Goal: Information Seeking & Learning: Learn about a topic

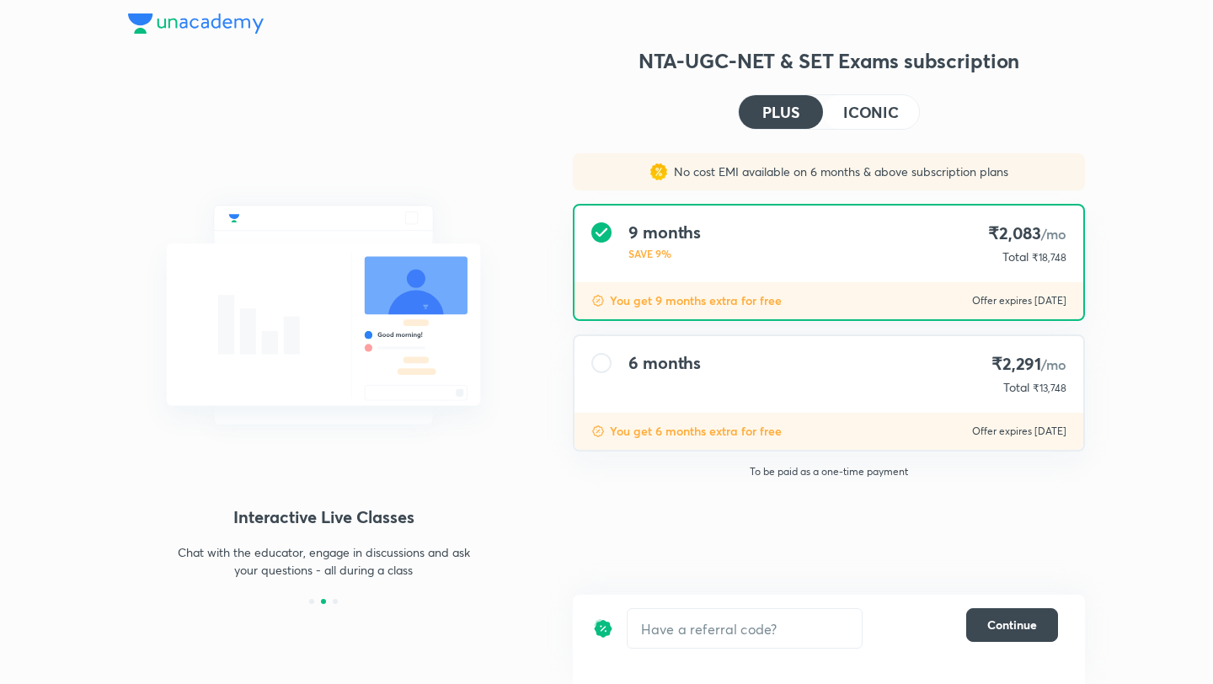
click at [227, 24] on img at bounding box center [196, 23] width 136 height 20
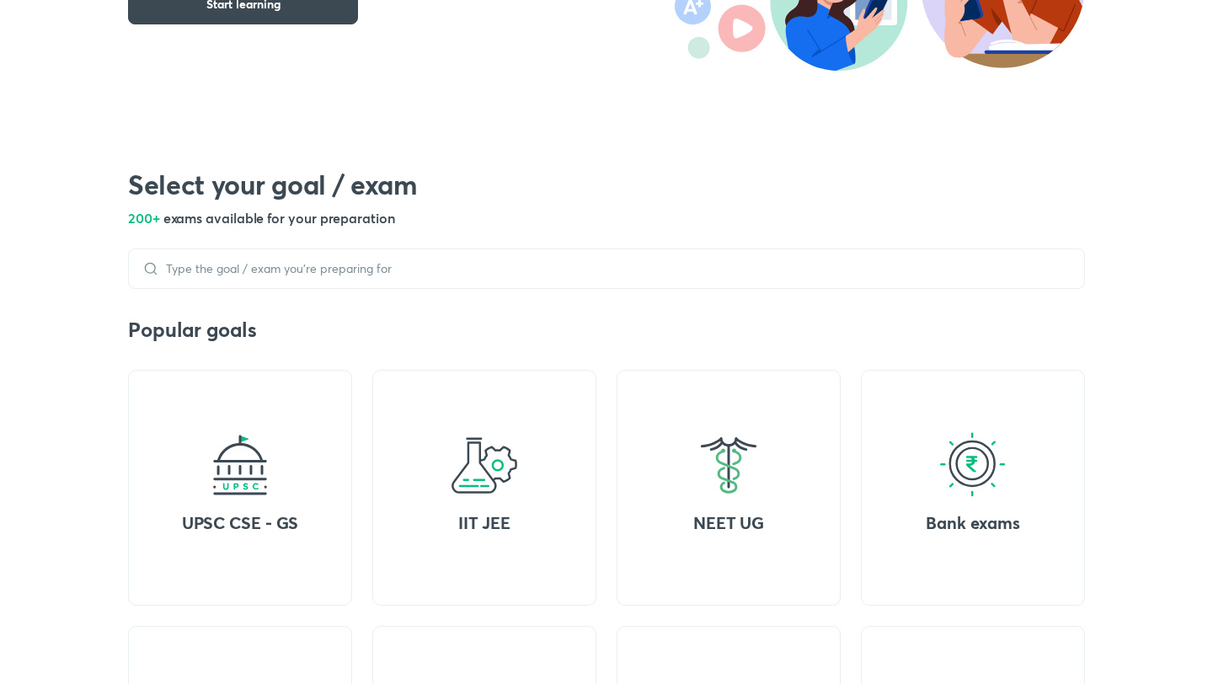
scroll to position [384, 0]
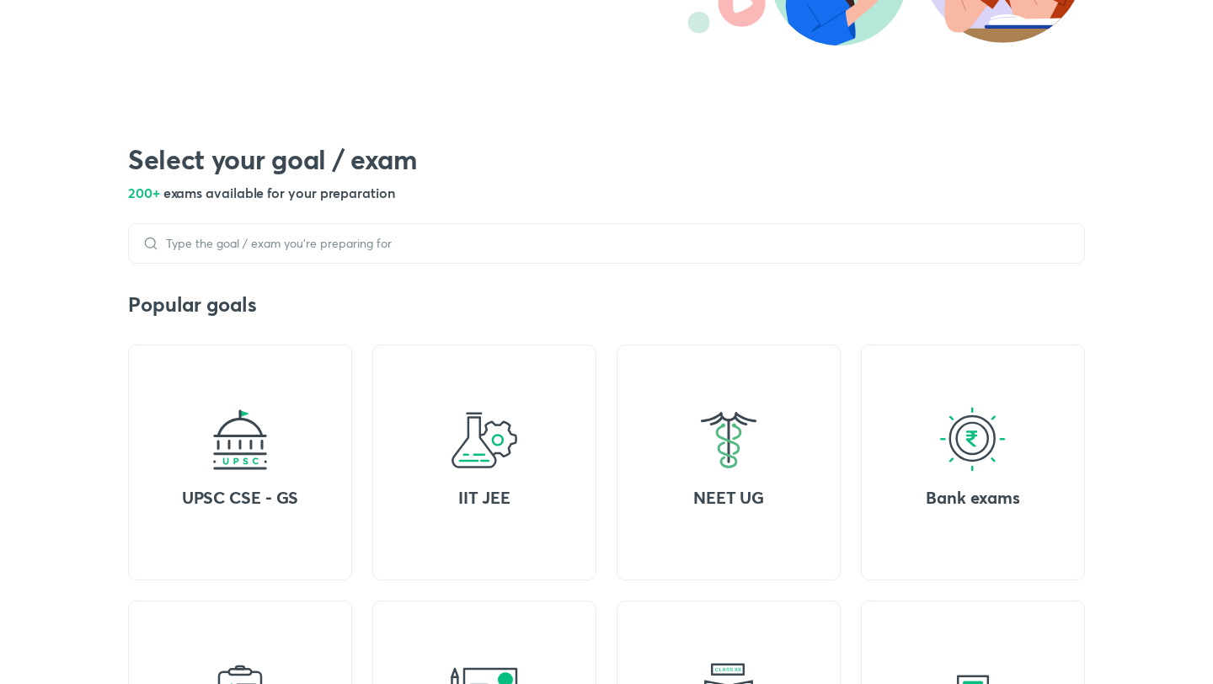
click at [291, 232] on div at bounding box center [606, 243] width 957 height 40
click at [302, 232] on div at bounding box center [606, 243] width 957 height 40
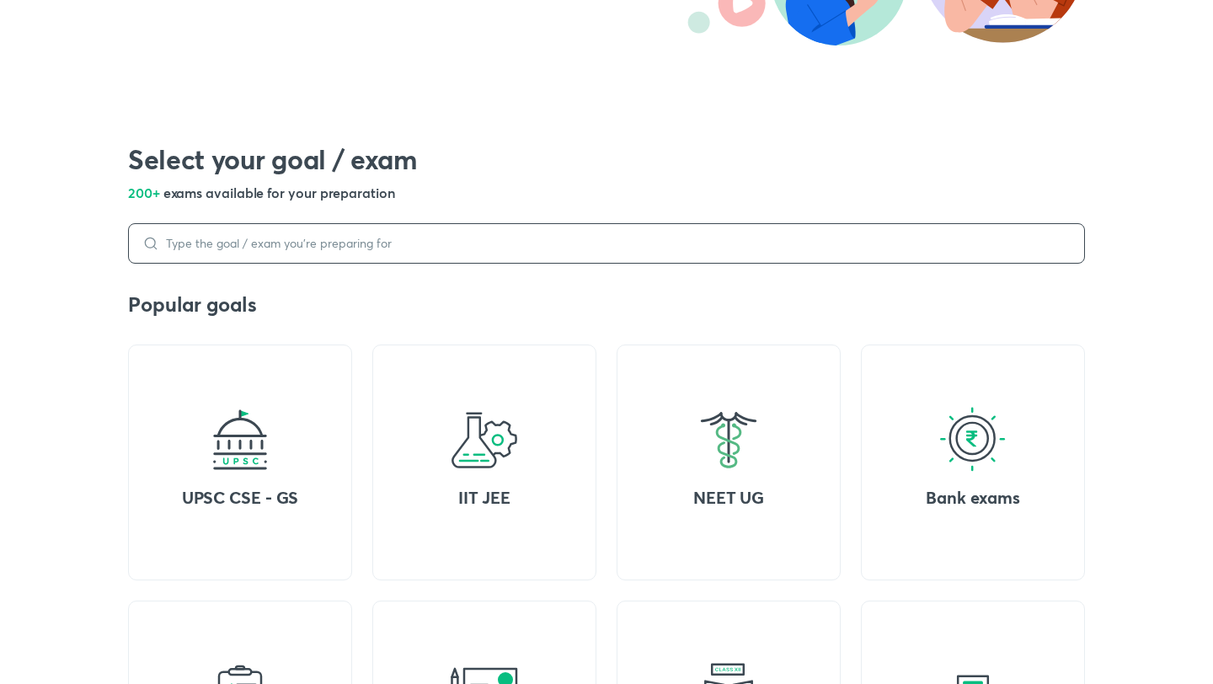
click at [291, 248] on div at bounding box center [606, 243] width 957 height 40
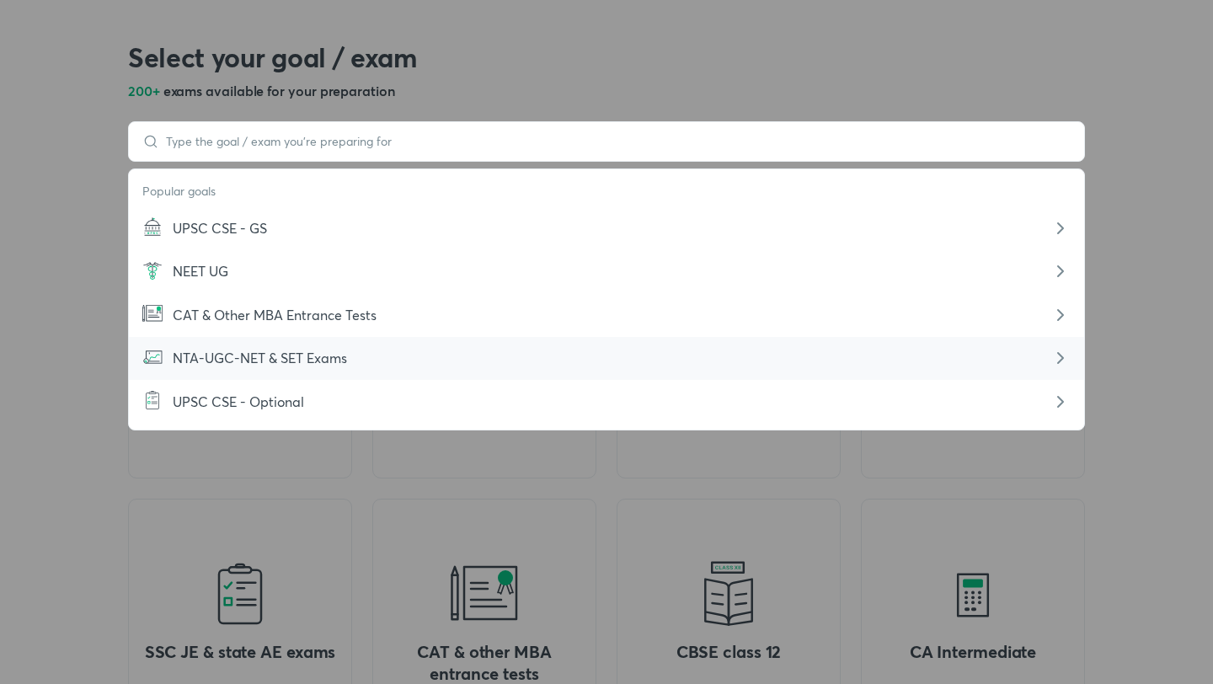
click at [266, 360] on span "NTA-UGC-NET & SET Exams" at bounding box center [260, 358] width 174 height 18
type input "NTA-UGC-NET & SET Exams"
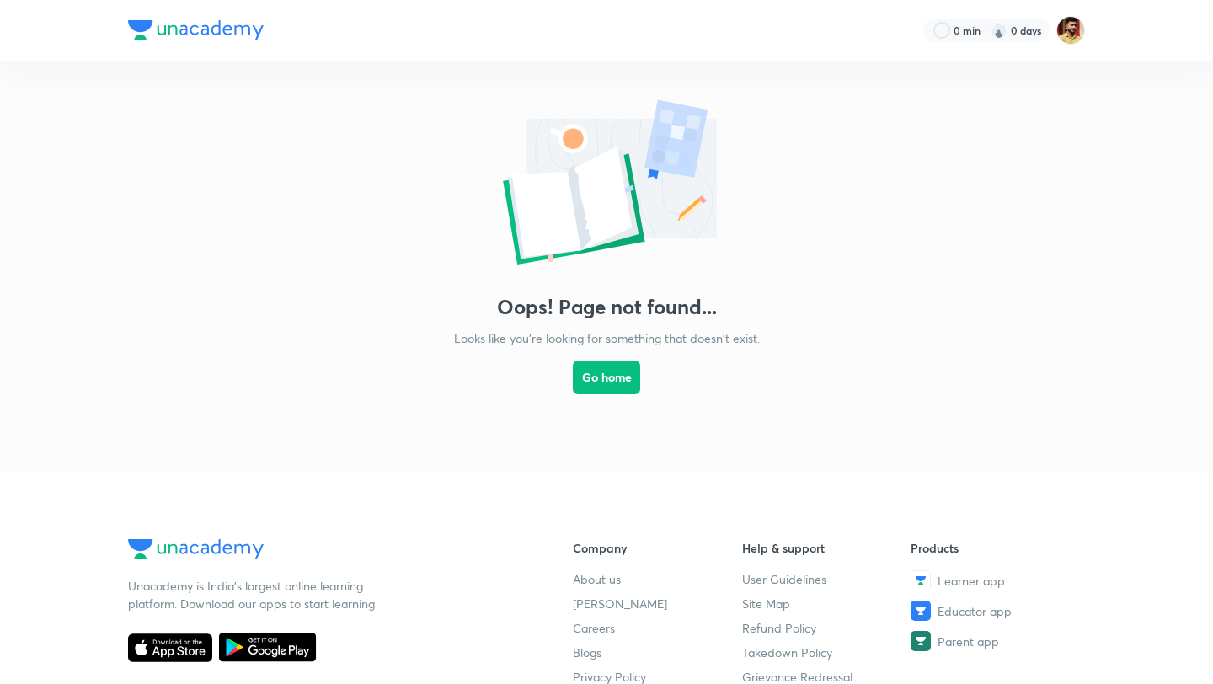
click at [595, 396] on link "Go home" at bounding box center [606, 392] width 67 height 91
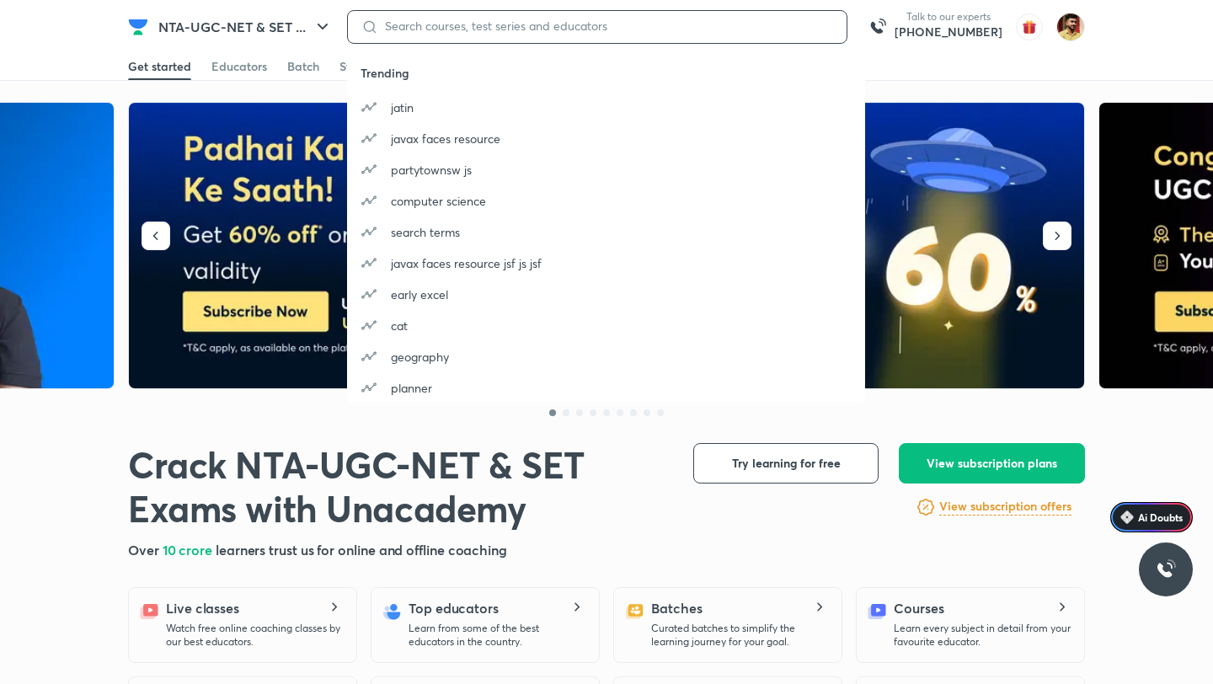
click at [500, 24] on input at bounding box center [605, 25] width 455 height 13
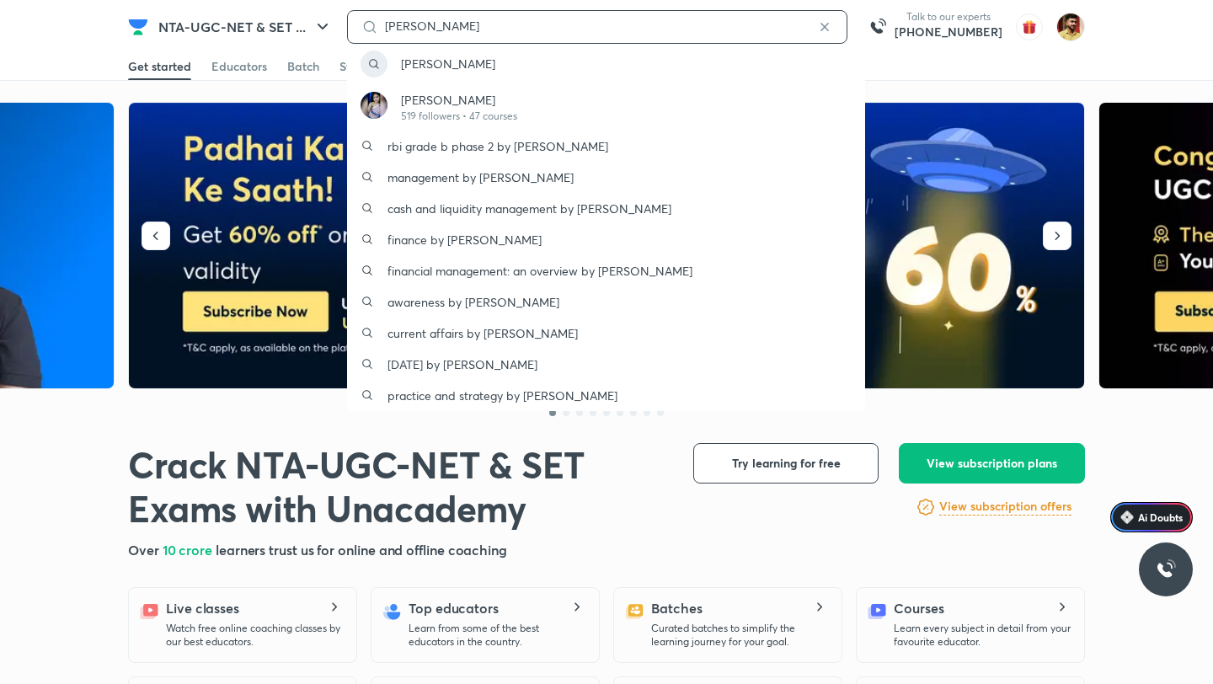
type input "[PERSON_NAME]"
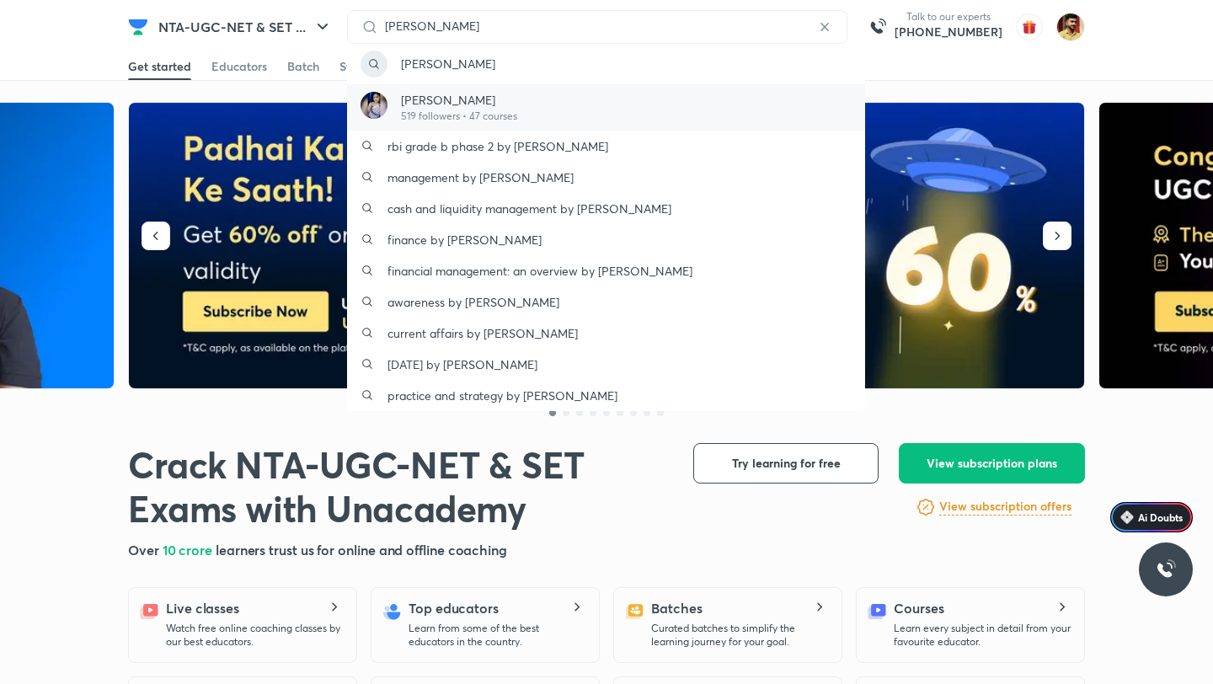
click at [482, 118] on p "519 followers • 47 courses" at bounding box center [459, 116] width 116 height 15
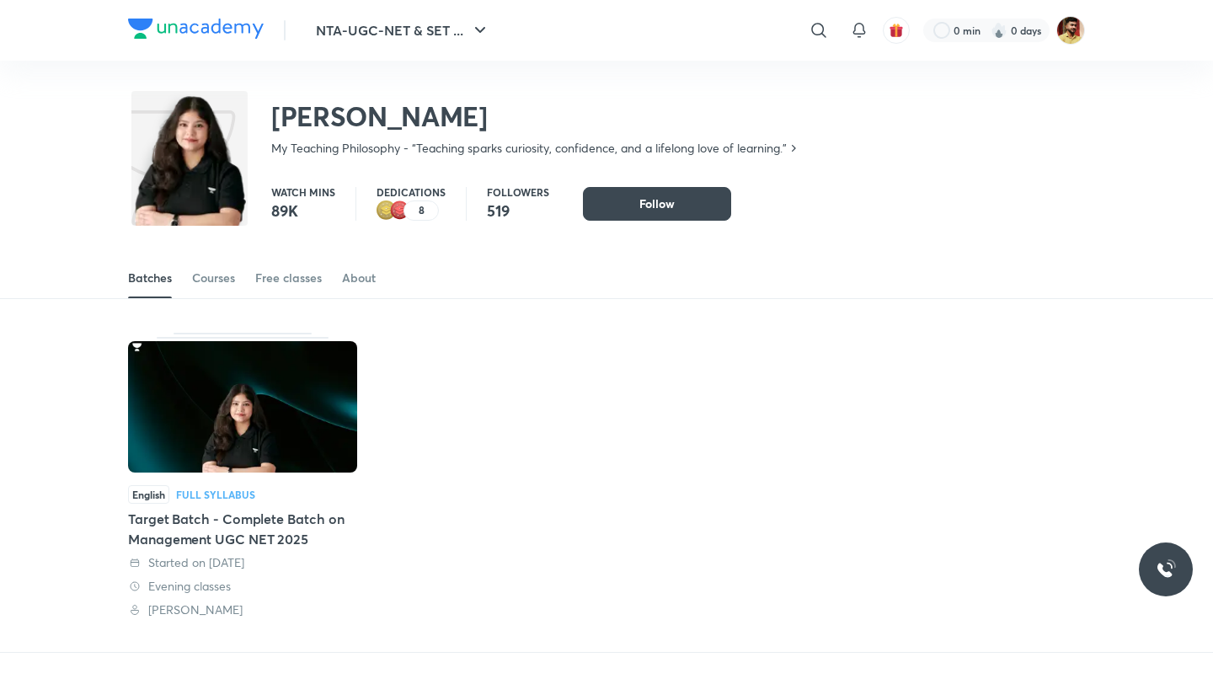
click at [714, 382] on div "English Full Syllabus Target Batch - Complete Batch on Management UGC NET 2025 …" at bounding box center [606, 475] width 957 height 353
